Goal: Task Accomplishment & Management: Use online tool/utility

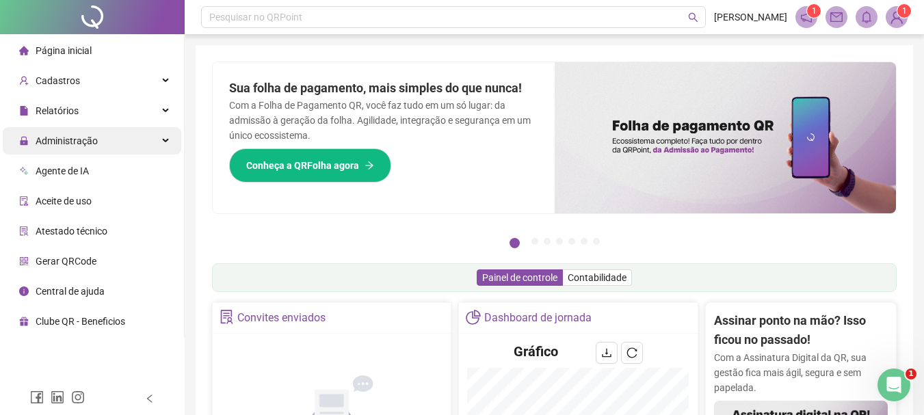
click at [53, 147] on span "Administração" at bounding box center [58, 140] width 79 height 27
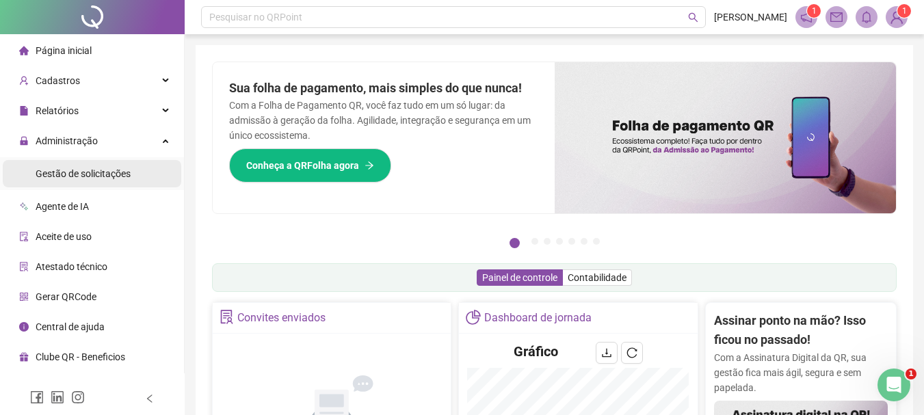
click at [68, 177] on span "Gestão de solicitações" at bounding box center [83, 173] width 95 height 11
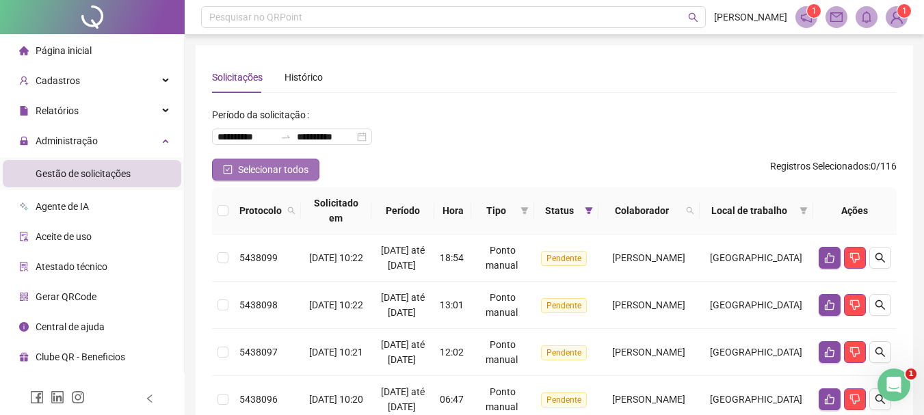
click at [298, 170] on span "Selecionar todos" at bounding box center [273, 169] width 70 height 15
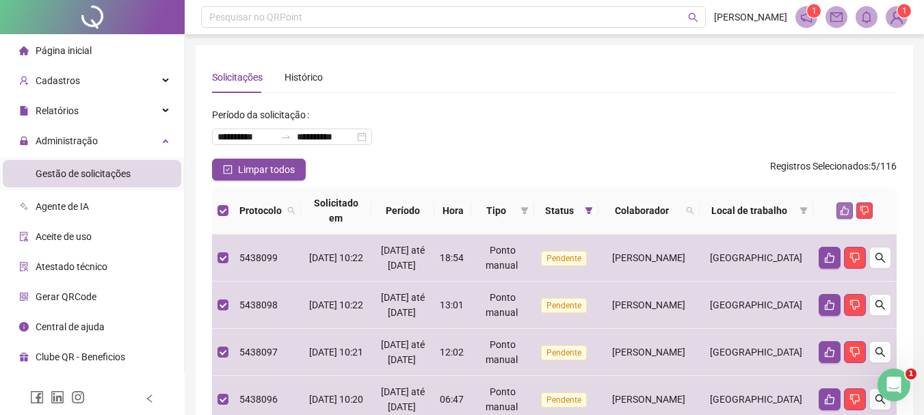
click at [843, 210] on icon "like" at bounding box center [845, 211] width 9 height 9
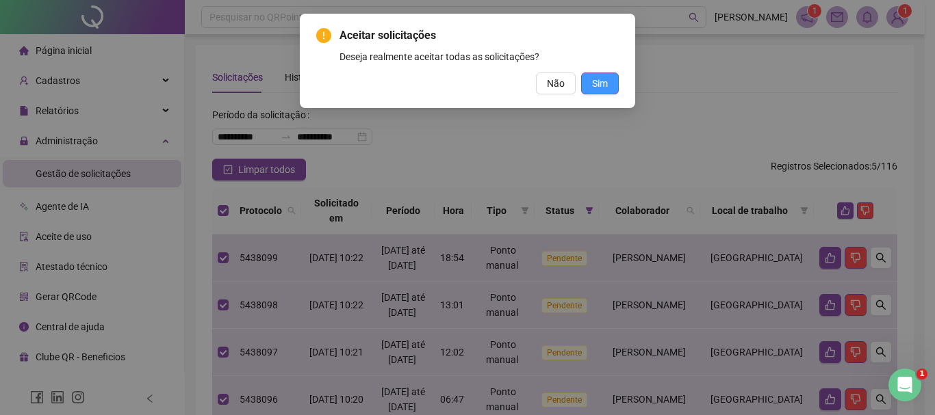
click at [607, 83] on span "Sim" at bounding box center [600, 83] width 16 height 15
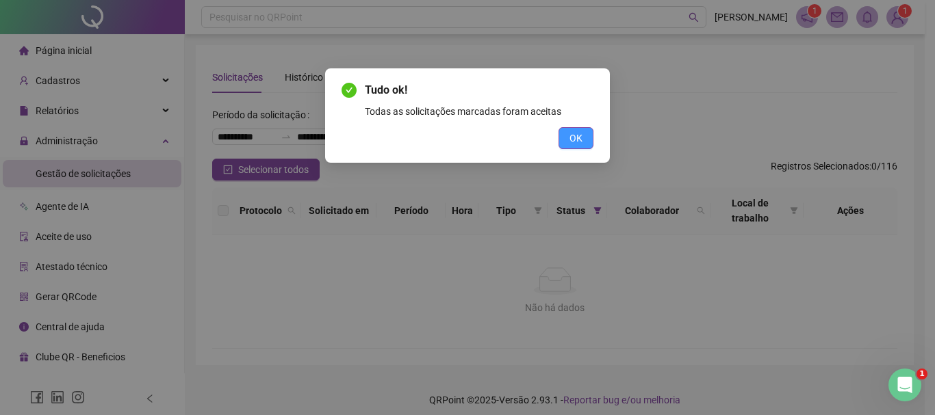
click at [571, 136] on span "OK" at bounding box center [575, 138] width 13 height 15
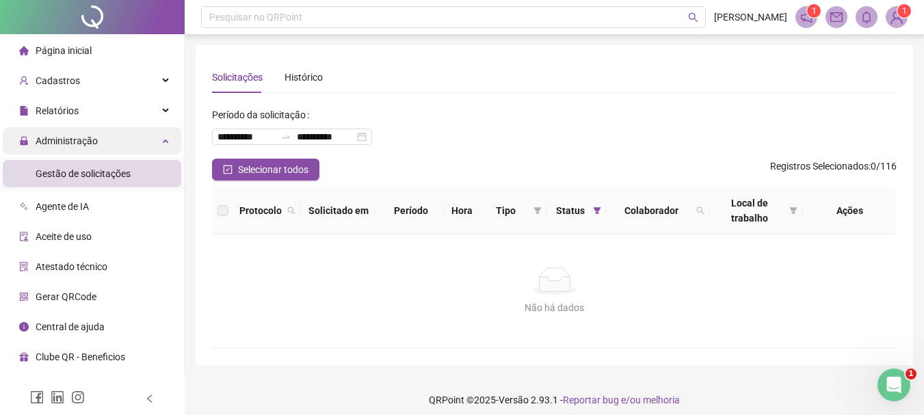
click at [72, 141] on span "Administração" at bounding box center [67, 140] width 62 height 11
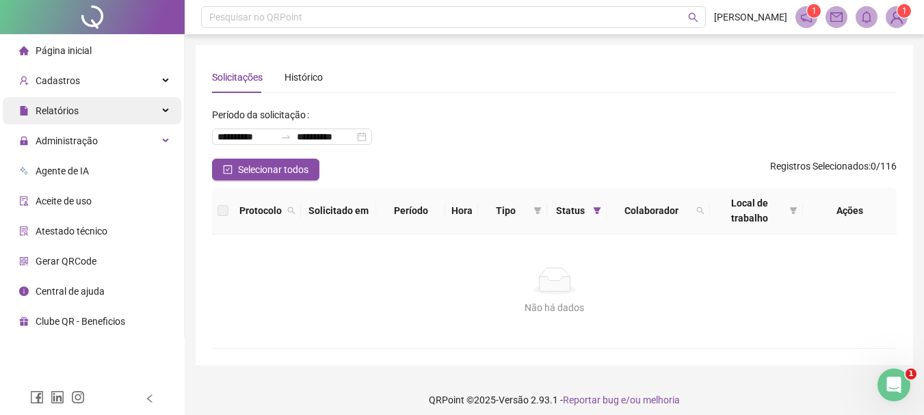
click at [72, 109] on span "Relatórios" at bounding box center [57, 110] width 43 height 11
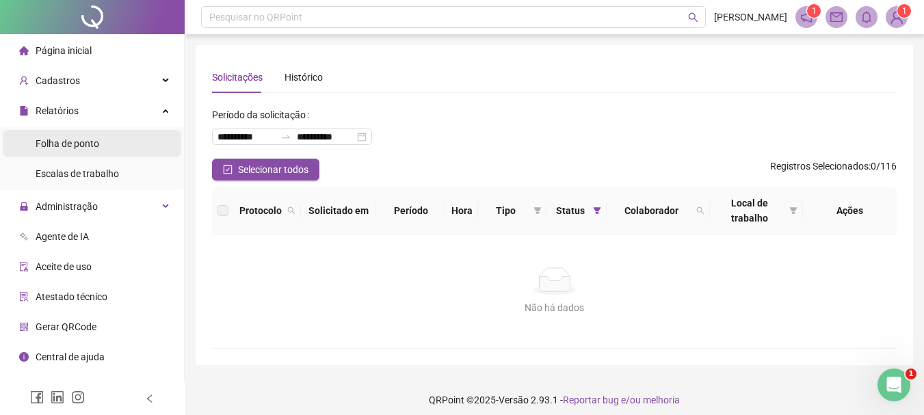
click at [79, 140] on span "Folha de ponto" at bounding box center [68, 143] width 64 height 11
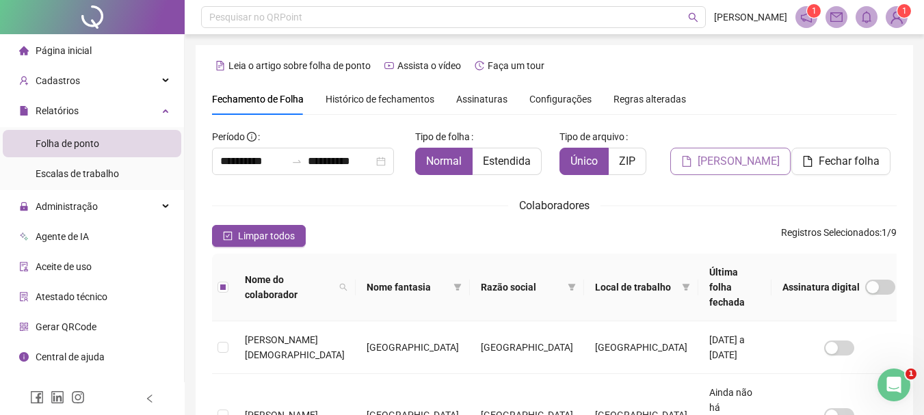
click at [718, 165] on span "[PERSON_NAME]" at bounding box center [739, 161] width 82 height 16
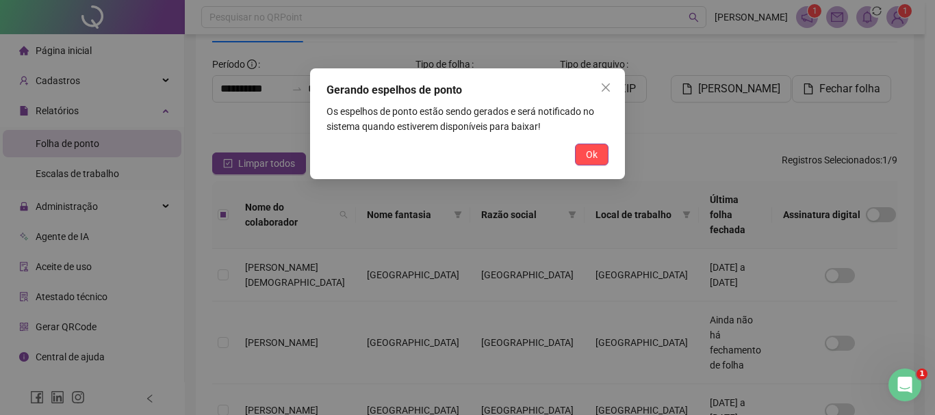
click at [605, 154] on button "Ok" at bounding box center [592, 155] width 34 height 22
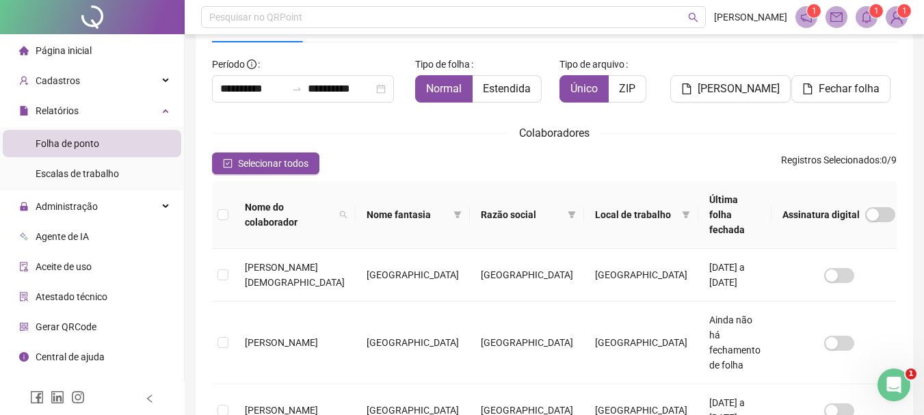
click at [875, 14] on span "1" at bounding box center [876, 11] width 5 height 10
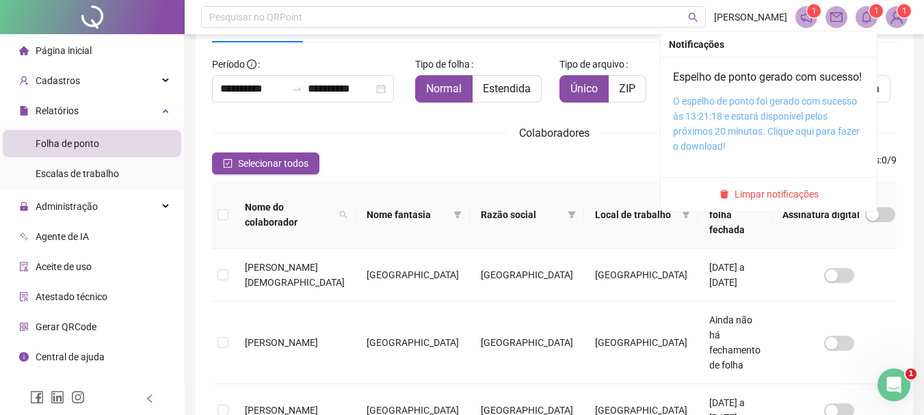
click at [701, 135] on link "O espelho de ponto foi gerado com sucesso às 13:21:18 e estará disponível pelos…" at bounding box center [766, 124] width 187 height 56
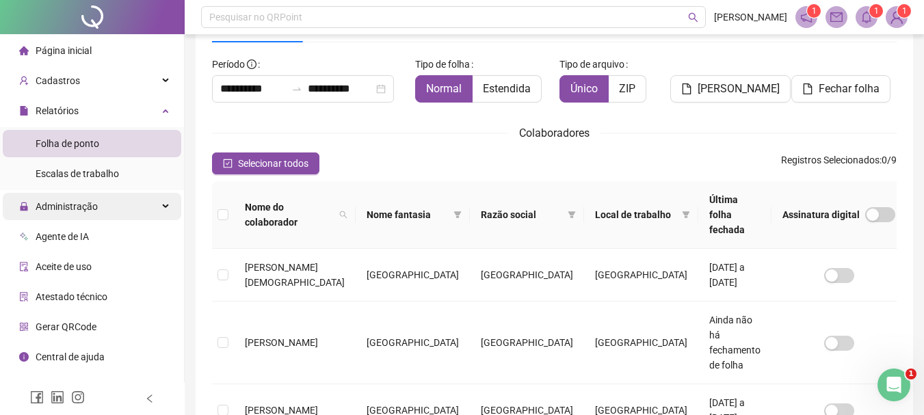
click at [62, 205] on span "Administração" at bounding box center [67, 206] width 62 height 11
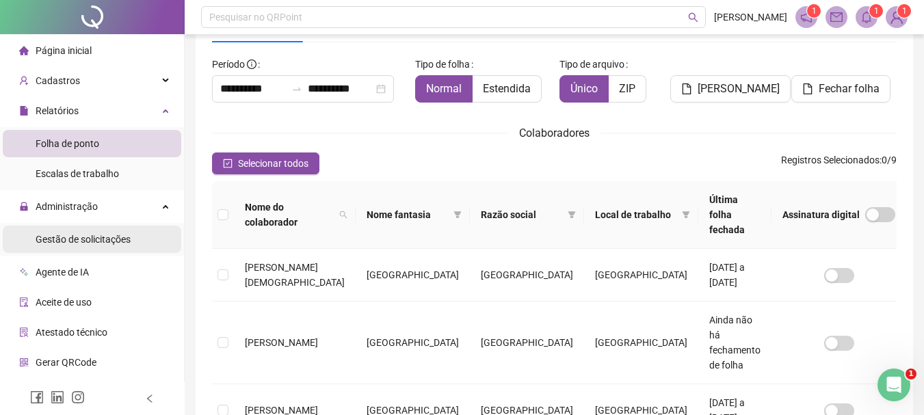
click at [79, 238] on span "Gestão de solicitações" at bounding box center [83, 239] width 95 height 11
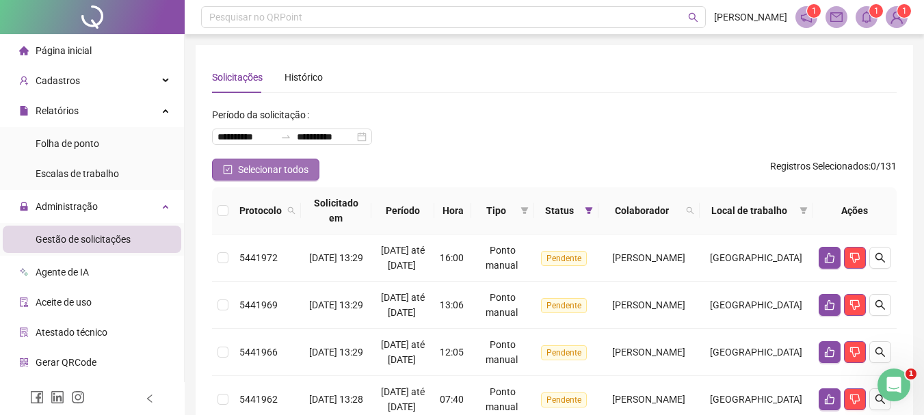
click at [231, 170] on icon "check-square" at bounding box center [228, 170] width 10 height 10
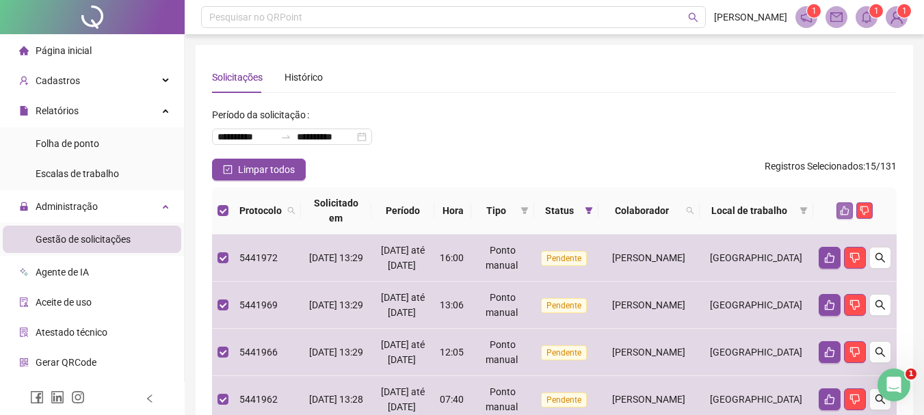
click at [841, 213] on icon "like" at bounding box center [845, 211] width 9 height 9
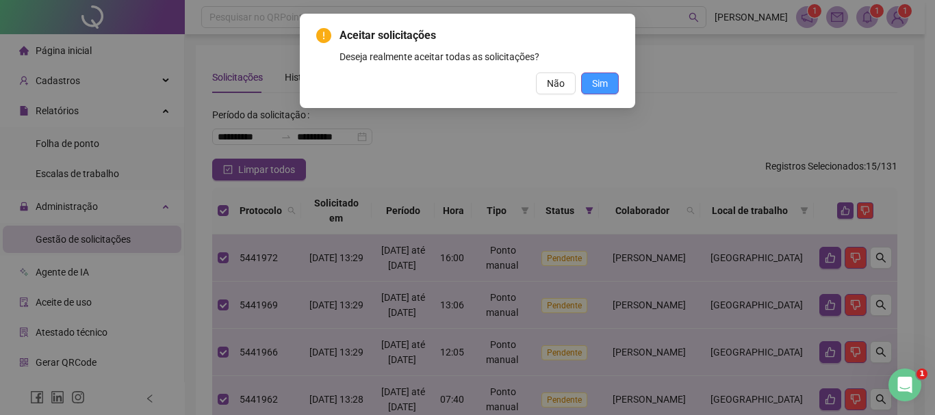
click at [601, 86] on span "Sim" at bounding box center [600, 83] width 16 height 15
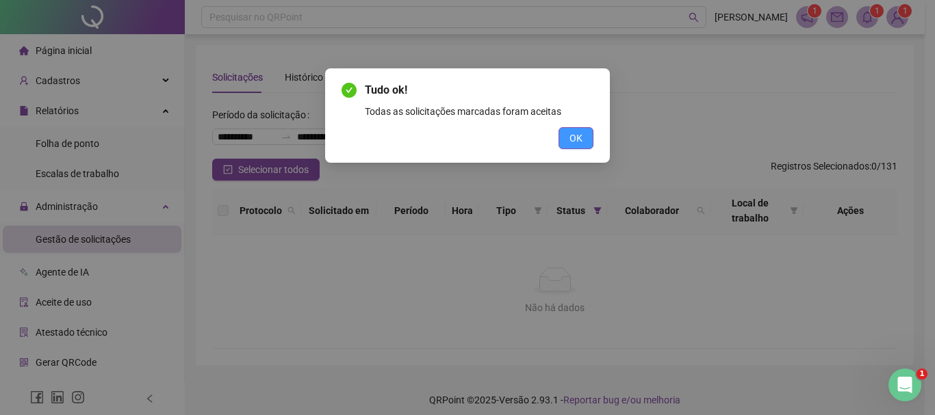
click at [570, 135] on span "OK" at bounding box center [575, 138] width 13 height 15
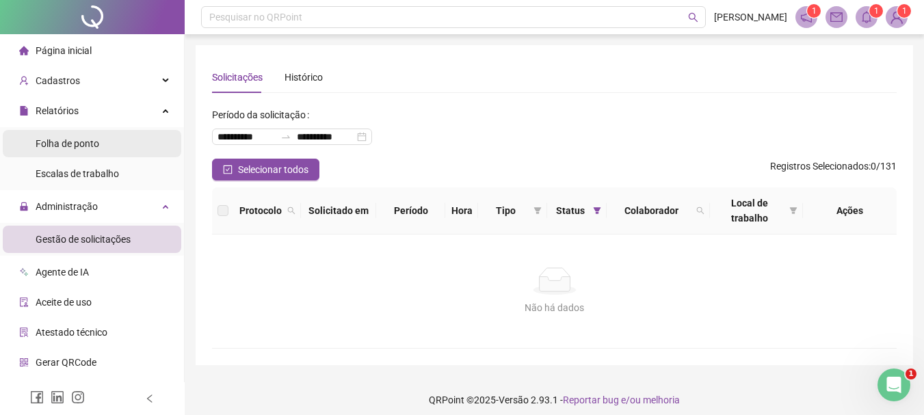
click at [101, 145] on li "Folha de ponto" at bounding box center [92, 143] width 179 height 27
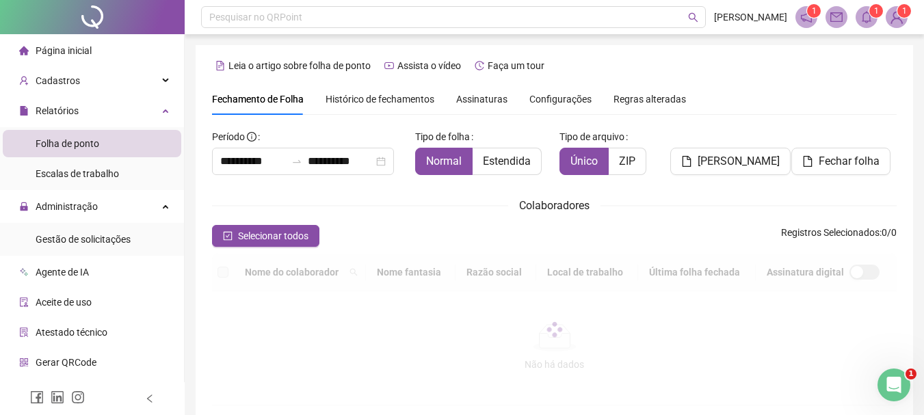
scroll to position [73, 0]
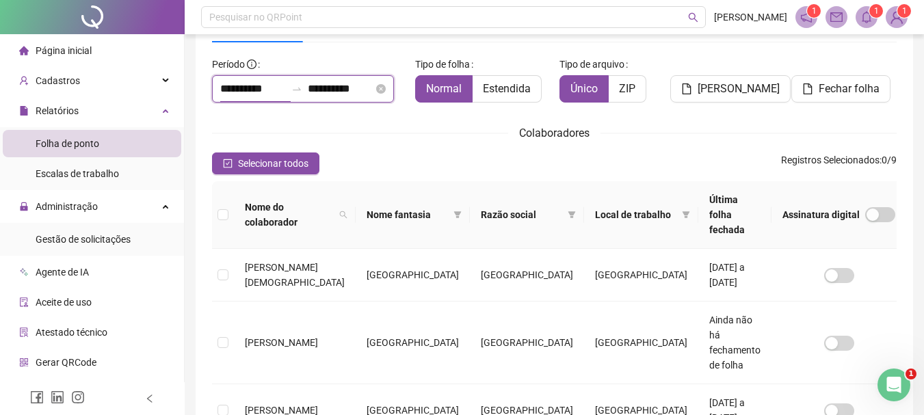
click at [250, 88] on input "**********" at bounding box center [253, 89] width 66 height 16
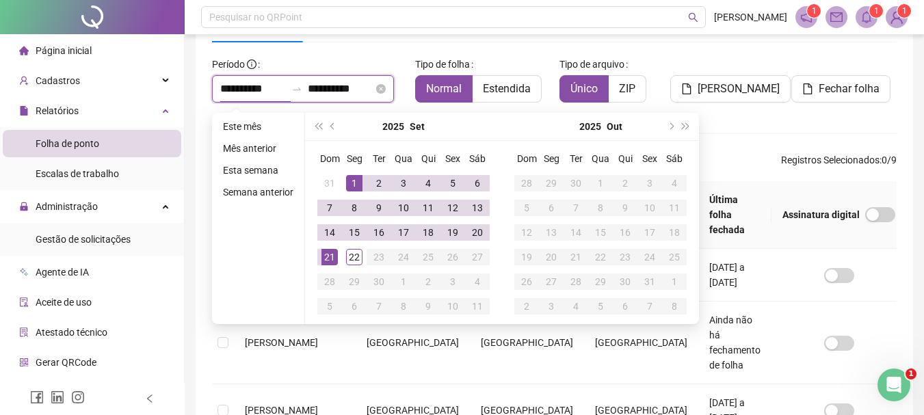
click at [326, 90] on input "**********" at bounding box center [341, 89] width 66 height 16
type input "**********"
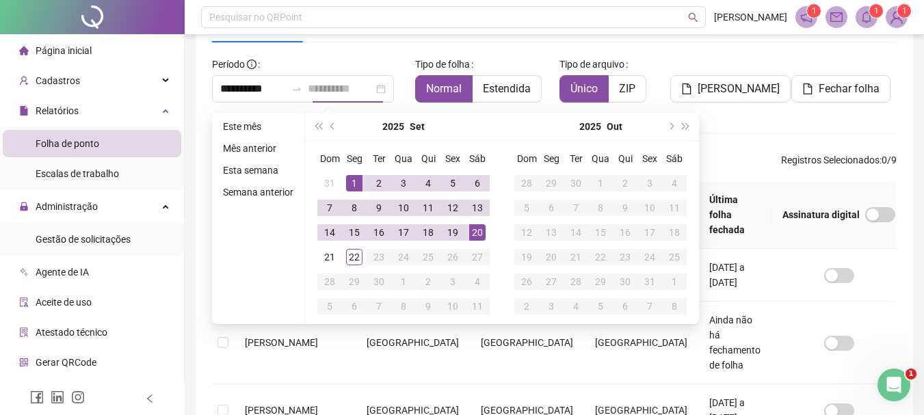
click at [472, 233] on div "20" at bounding box center [477, 232] width 16 height 16
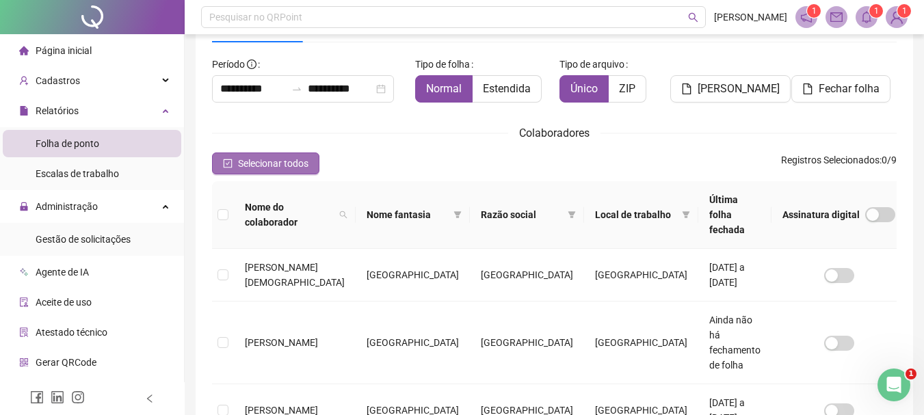
click at [229, 159] on icon "check-square" at bounding box center [228, 164] width 10 height 10
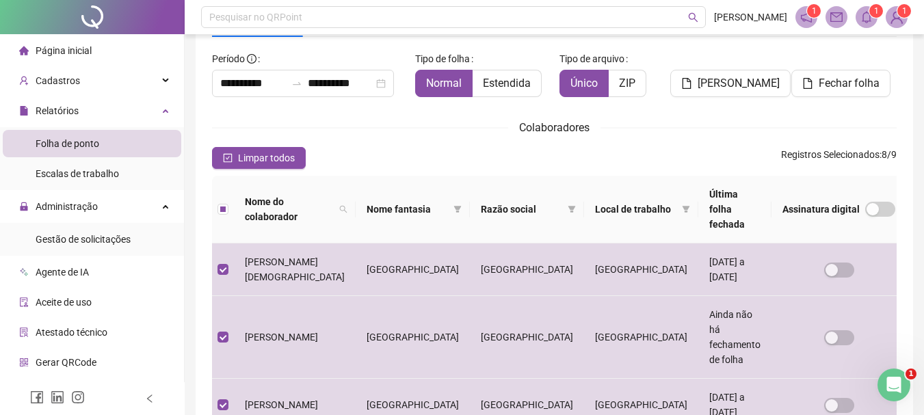
scroll to position [0, 0]
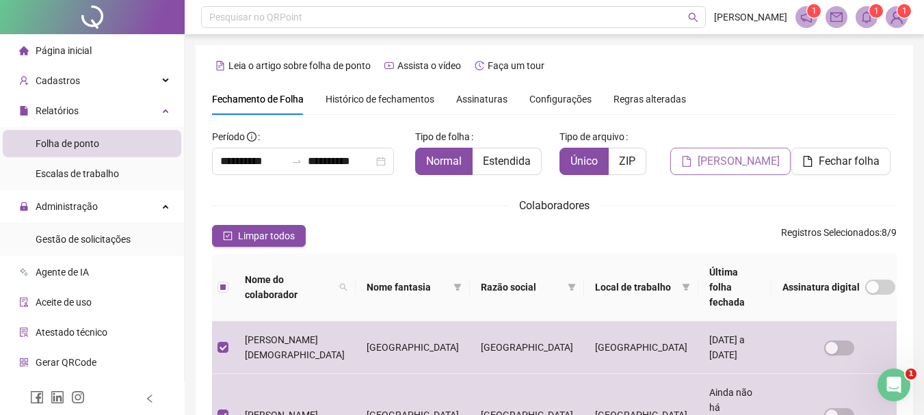
click at [719, 157] on span "[PERSON_NAME]" at bounding box center [739, 161] width 82 height 16
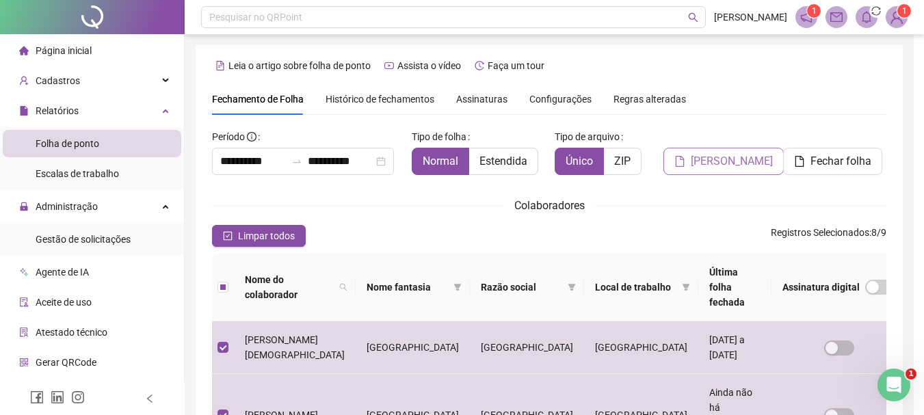
scroll to position [73, 0]
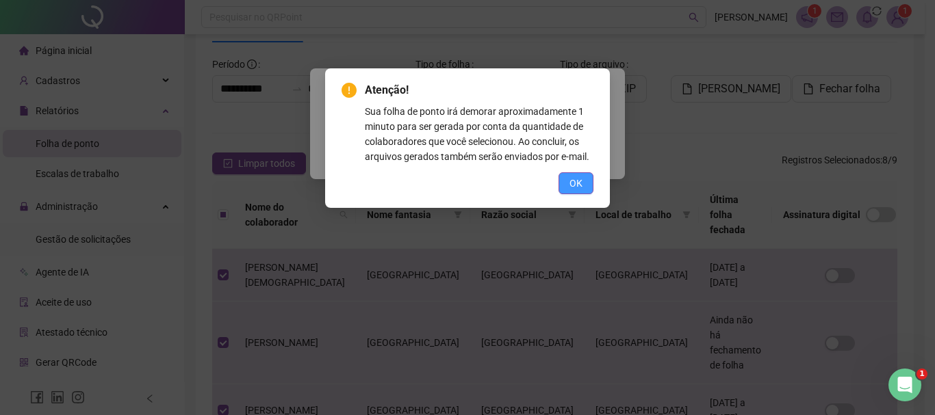
click at [580, 186] on span "OK" at bounding box center [575, 183] width 13 height 15
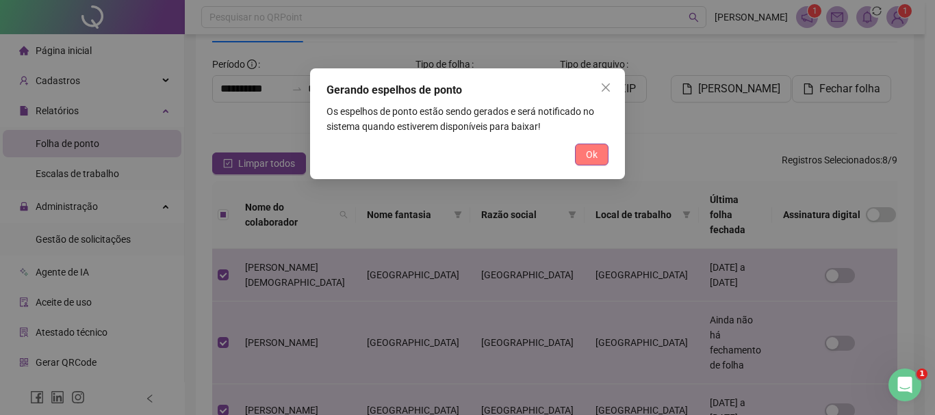
click at [597, 153] on button "Ok" at bounding box center [592, 155] width 34 height 22
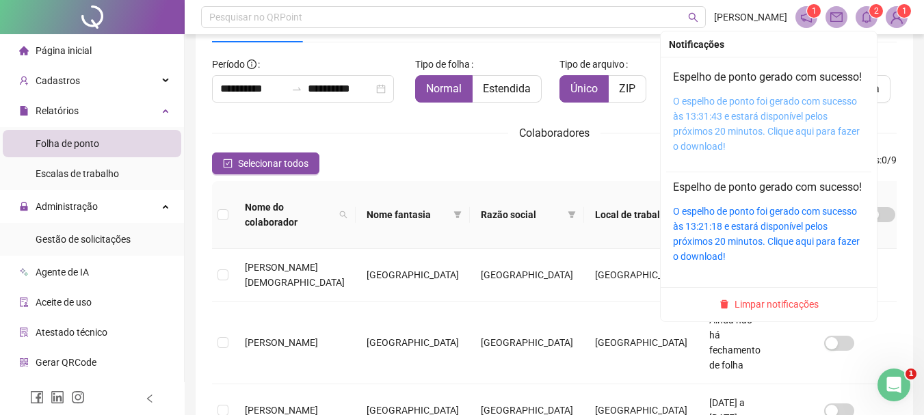
click at [709, 129] on link "O espelho de ponto foi gerado com sucesso às 13:31:43 e estará disponível pelos…" at bounding box center [766, 124] width 187 height 56
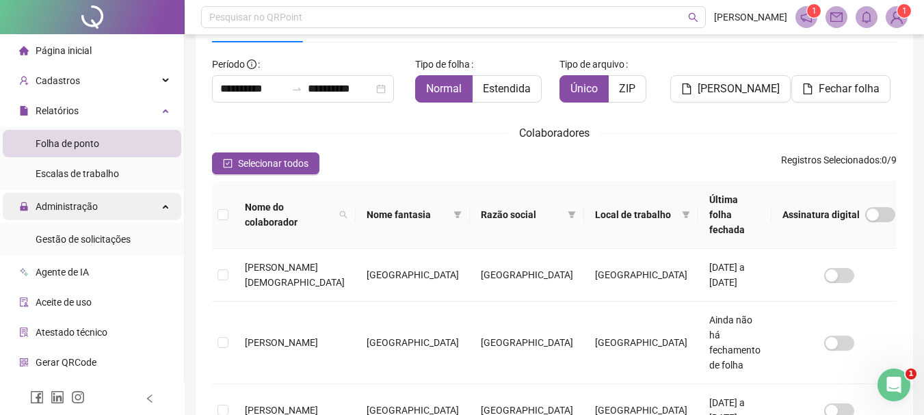
click at [93, 207] on span "Administração" at bounding box center [67, 206] width 62 height 11
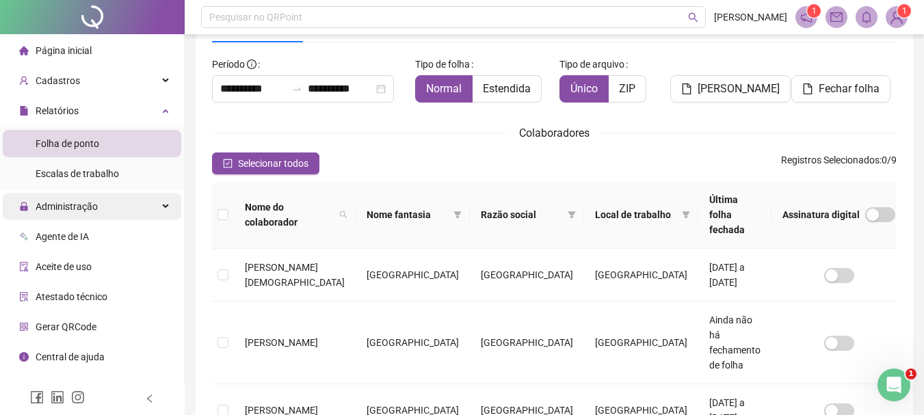
click at [90, 213] on span "Administração" at bounding box center [58, 206] width 79 height 27
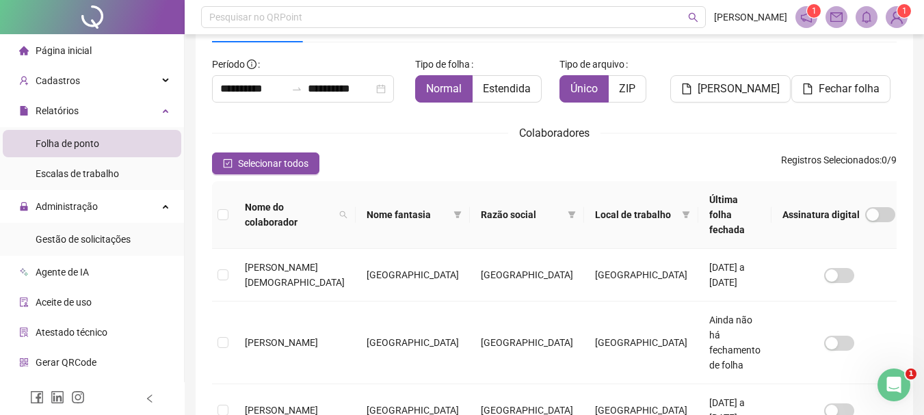
click at [70, 293] on div "Aceite de uso" at bounding box center [55, 302] width 73 height 27
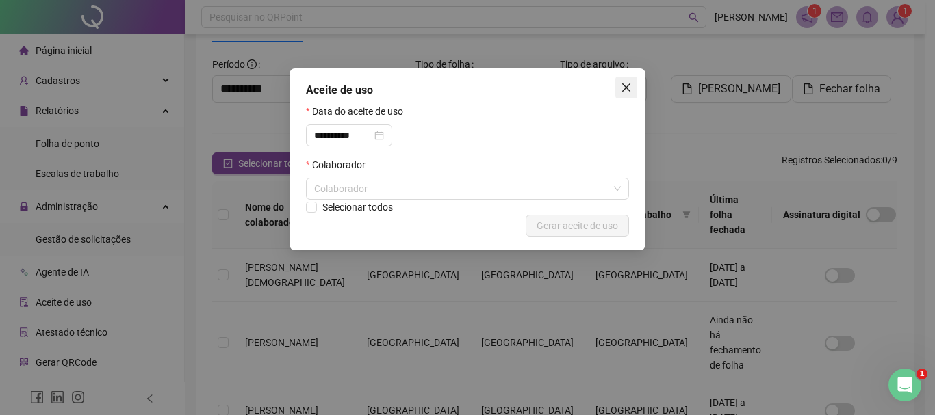
click at [621, 89] on icon "close" at bounding box center [626, 87] width 11 height 11
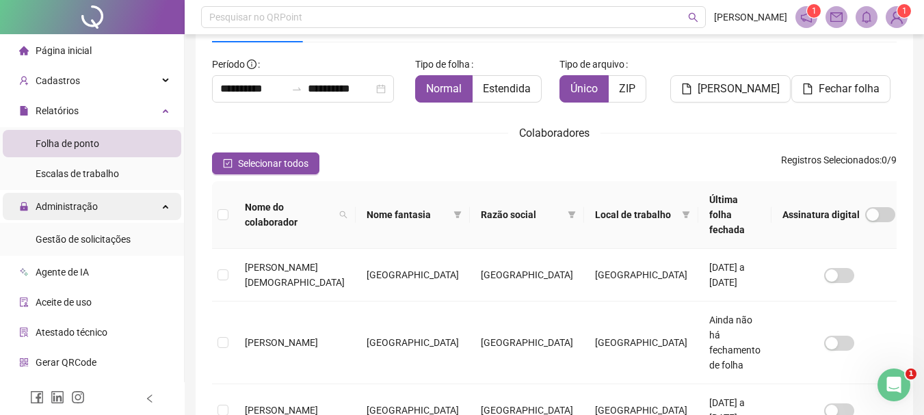
click at [103, 209] on div "Administração" at bounding box center [92, 206] width 179 height 27
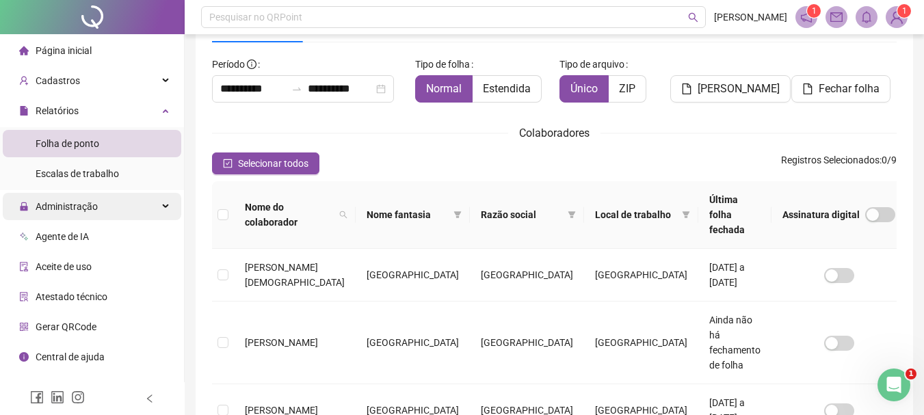
click at [103, 207] on div "Administração" at bounding box center [92, 206] width 179 height 27
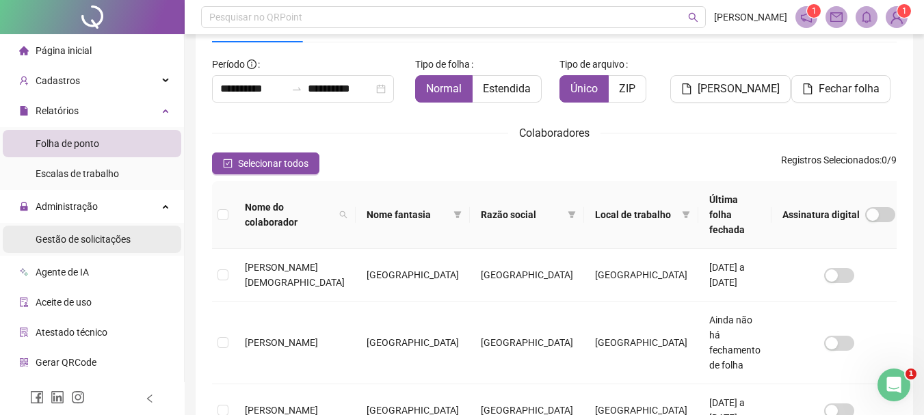
click at [88, 240] on span "Gestão de solicitações" at bounding box center [83, 239] width 95 height 11
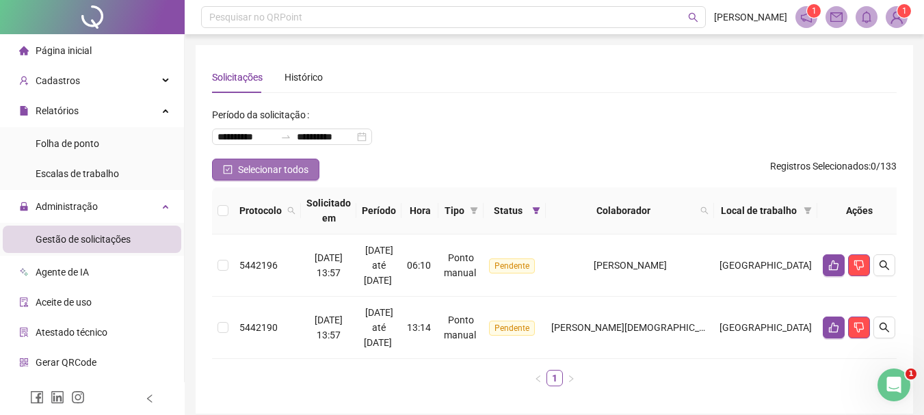
click at [226, 171] on icon "check-square" at bounding box center [228, 170] width 10 height 10
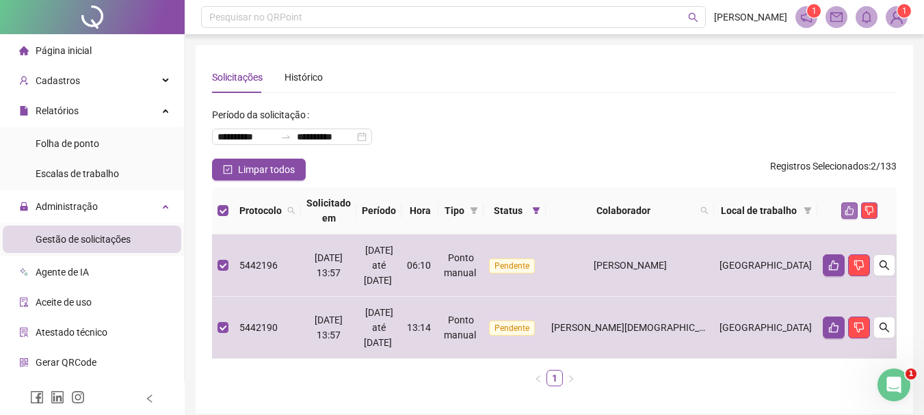
click at [845, 213] on icon "like" at bounding box center [850, 211] width 10 height 10
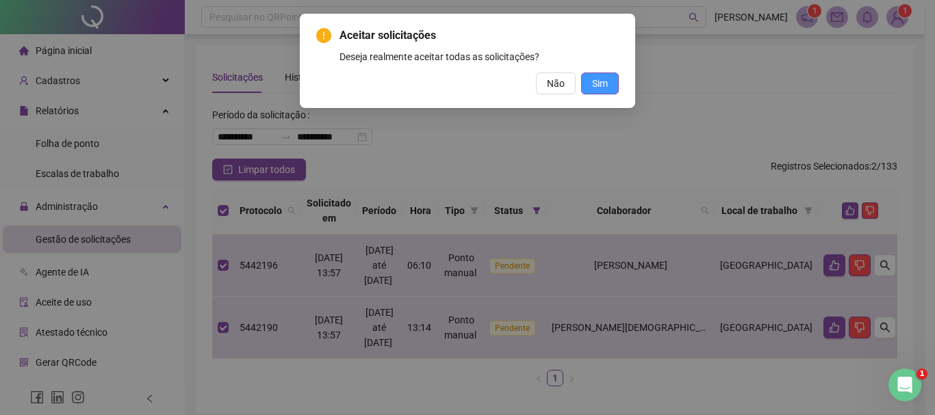
click at [601, 83] on span "Sim" at bounding box center [600, 83] width 16 height 15
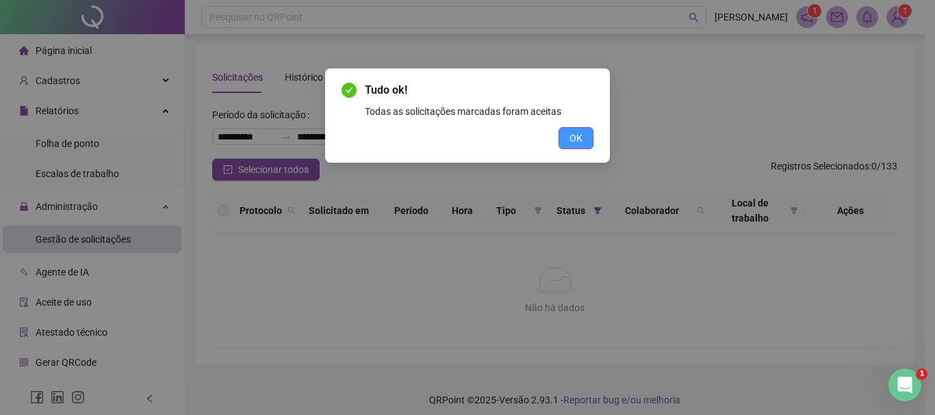
click at [570, 140] on span "OK" at bounding box center [575, 138] width 13 height 15
